Goal: Information Seeking & Learning: Learn about a topic

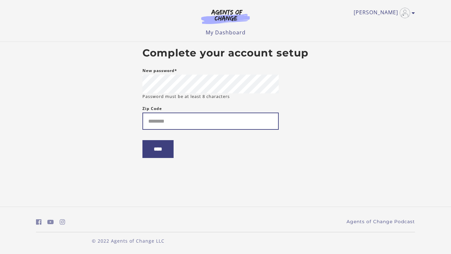
click at [181, 124] on input "Zip Code" at bounding box center [210, 121] width 136 height 17
type input "*****"
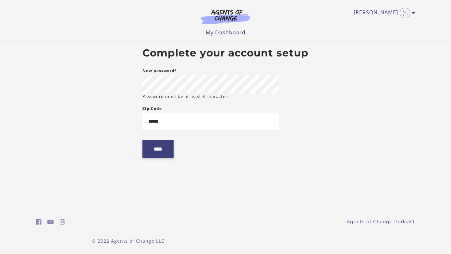
click at [170, 151] on input "****" at bounding box center [157, 149] width 31 height 18
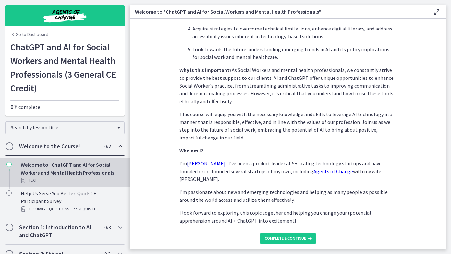
scroll to position [287, 0]
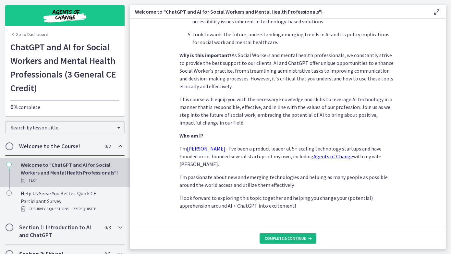
click at [287, 238] on span "Complete & continue" at bounding box center [285, 238] width 41 height 5
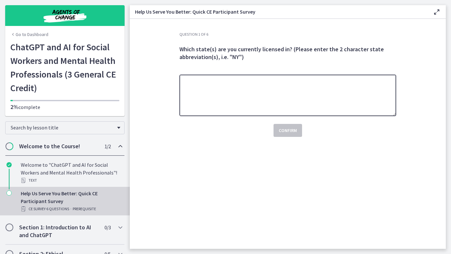
click at [216, 84] on textarea at bounding box center [287, 96] width 217 height 42
type textarea "**"
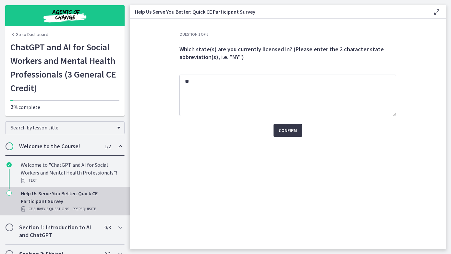
click at [283, 129] on span "Confirm" at bounding box center [288, 131] width 18 height 8
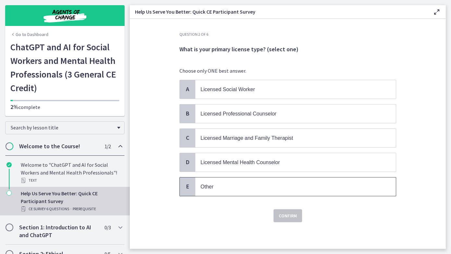
click at [208, 183] on p "Other" at bounding box center [288, 187] width 177 height 8
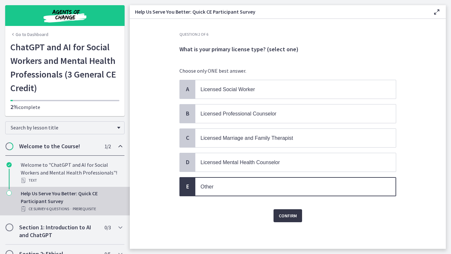
click at [288, 212] on span "Confirm" at bounding box center [288, 216] width 18 height 8
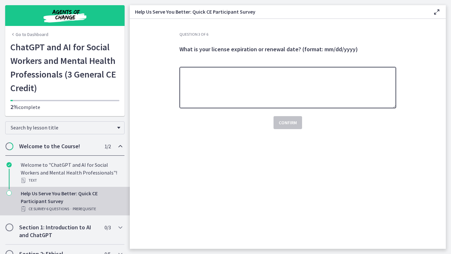
click at [219, 74] on textarea at bounding box center [287, 88] width 217 height 42
type textarea "**********"
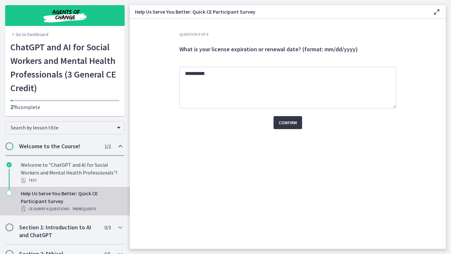
click at [289, 124] on span "Confirm" at bounding box center [288, 123] width 18 height 8
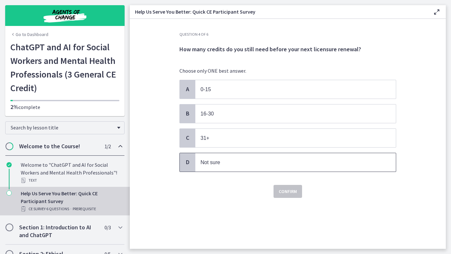
click at [219, 164] on span "Not sure" at bounding box center [209, 163] width 19 height 6
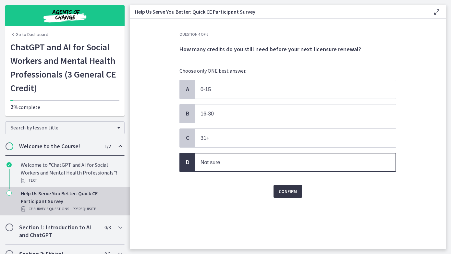
click at [291, 189] on span "Confirm" at bounding box center [288, 192] width 18 height 8
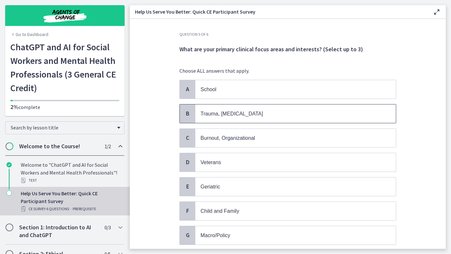
click at [250, 113] on p "Trauma, PTSD" at bounding box center [288, 114] width 177 height 8
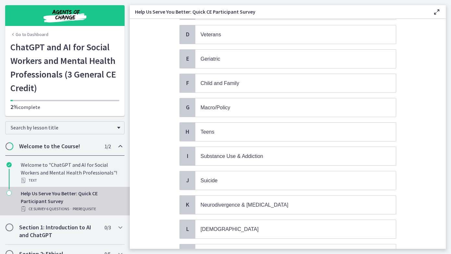
scroll to position [130, 0]
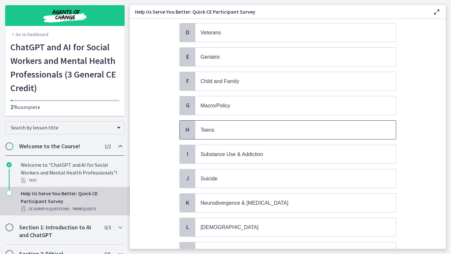
click at [225, 127] on p "Teens" at bounding box center [288, 130] width 177 height 8
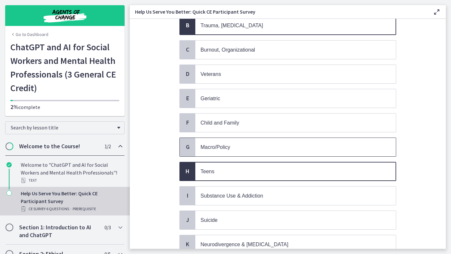
scroll to position [91, 0]
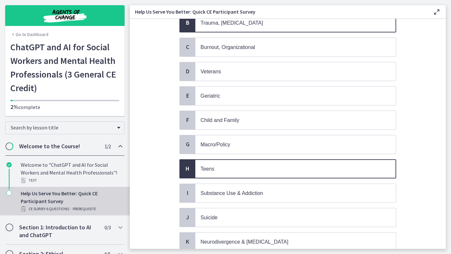
click at [223, 165] on p "Teens" at bounding box center [288, 169] width 177 height 8
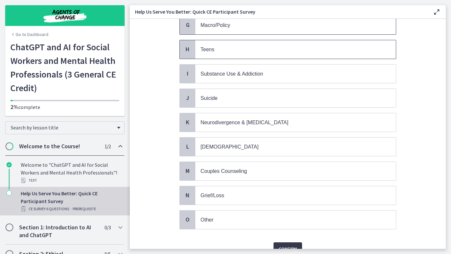
scroll to position [238, 0]
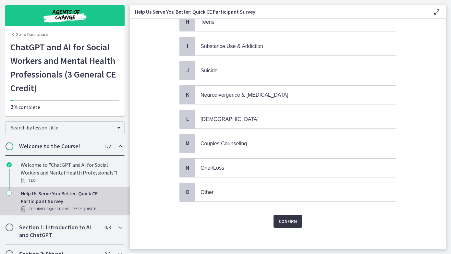
click at [287, 217] on span "Confirm" at bounding box center [288, 221] width 18 height 8
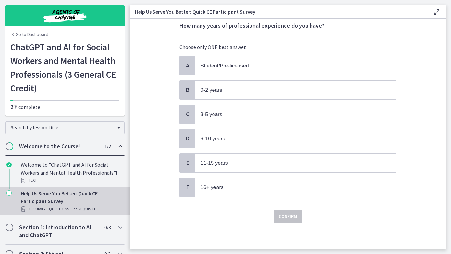
scroll to position [0, 0]
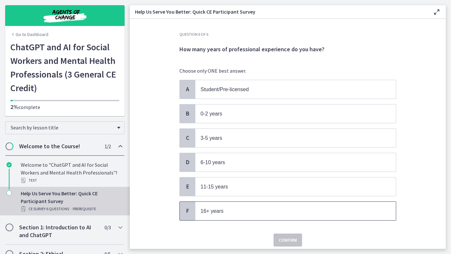
click at [224, 210] on p "16+ years" at bounding box center [288, 211] width 177 height 8
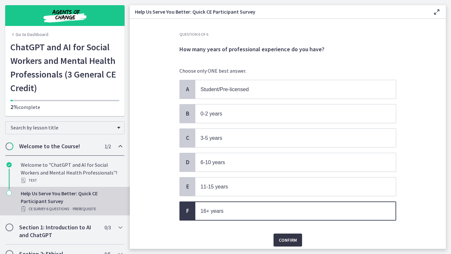
click at [292, 236] on span "Confirm" at bounding box center [288, 240] width 18 height 8
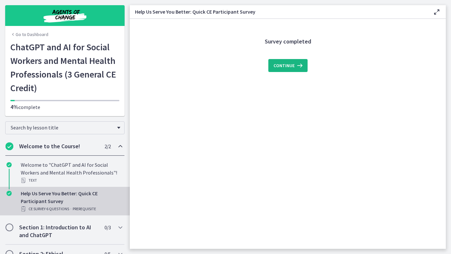
click at [283, 65] on span "Continue" at bounding box center [283, 66] width 21 height 8
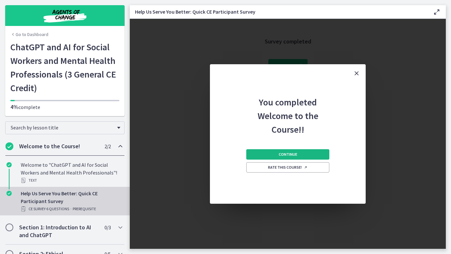
click at [294, 153] on span "Continue" at bounding box center [288, 154] width 18 height 5
